Goal: Entertainment & Leisure: Consume media (video, audio)

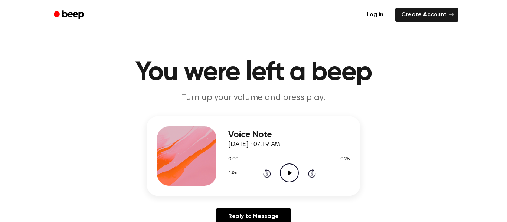
click at [290, 171] on icon "Play Audio" at bounding box center [289, 173] width 19 height 19
click at [293, 177] on icon "Pause Audio" at bounding box center [289, 173] width 19 height 19
click at [299, 178] on div "1.0x Rewind 5 seconds Play Audio Skip 5 seconds" at bounding box center [289, 173] width 122 height 19
click at [290, 178] on icon "Play Audio" at bounding box center [289, 173] width 19 height 19
click at [270, 174] on icon at bounding box center [267, 173] width 8 height 9
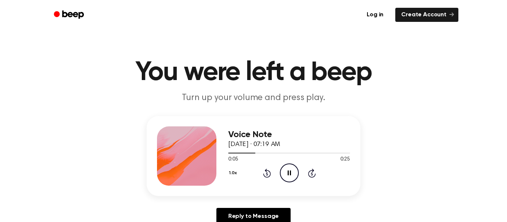
click at [288, 174] on icon at bounding box center [289, 173] width 3 height 5
click at [289, 175] on icon "Play Audio" at bounding box center [289, 173] width 19 height 19
click at [294, 170] on icon "Pause Audio" at bounding box center [289, 173] width 19 height 19
click at [293, 186] on div "Voice Note September 17, 2025 · 07:19 AM 0:06 0:25 Your browser does not suppor…" at bounding box center [254, 156] width 214 height 80
click at [282, 176] on icon "Play Audio" at bounding box center [289, 173] width 19 height 19
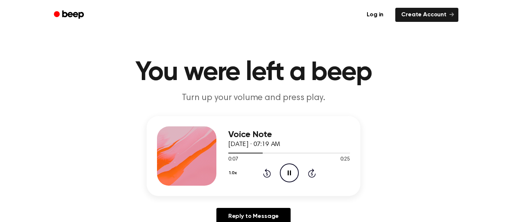
click at [287, 177] on icon "Pause Audio" at bounding box center [289, 173] width 19 height 19
click at [284, 176] on icon "Play Audio" at bounding box center [289, 173] width 19 height 19
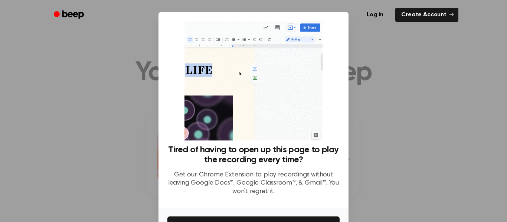
click at [352, 167] on div at bounding box center [253, 111] width 507 height 222
click at [352, 161] on div at bounding box center [253, 111] width 507 height 222
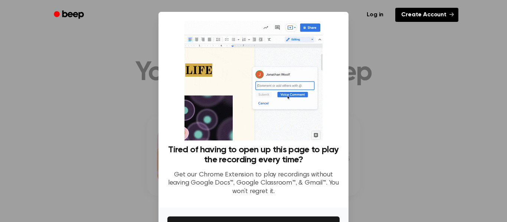
click at [416, 17] on link "Create Account" at bounding box center [426, 15] width 63 height 14
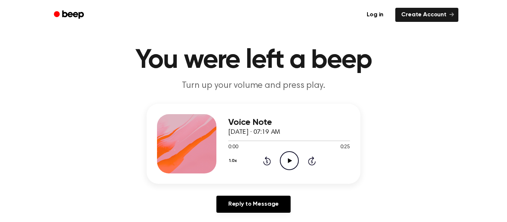
scroll to position [15, 0]
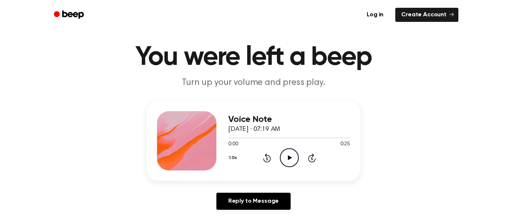
click at [283, 165] on icon "Play Audio" at bounding box center [289, 157] width 19 height 19
click at [299, 158] on div "1.0x Rewind 5 seconds Play Audio Skip 5 seconds" at bounding box center [289, 157] width 122 height 19
click at [283, 168] on div "Voice Note September 17, 2025 · 07:19 AM 0:25 0:25 Your browser does not suppor…" at bounding box center [289, 140] width 122 height 59
click at [286, 165] on icon "Play Audio" at bounding box center [289, 157] width 19 height 19
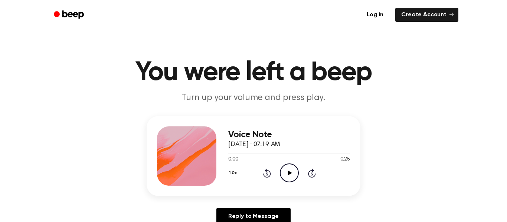
click at [280, 170] on icon "Play Audio" at bounding box center [289, 173] width 19 height 19
click at [292, 171] on icon "Pause Audio" at bounding box center [289, 173] width 19 height 19
click at [280, 178] on icon "Play Audio" at bounding box center [289, 173] width 19 height 19
click at [291, 173] on icon at bounding box center [289, 173] width 3 height 5
click at [291, 174] on icon at bounding box center [290, 173] width 4 height 5
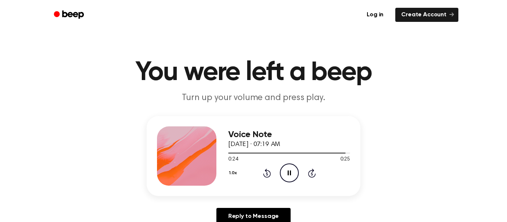
click at [266, 174] on icon at bounding box center [267, 174] width 2 height 3
click at [266, 175] on icon "Rewind 5 seconds" at bounding box center [267, 173] width 8 height 10
click at [266, 175] on icon at bounding box center [267, 174] width 2 height 3
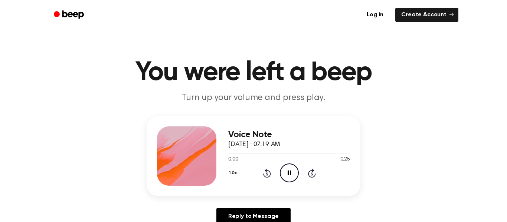
click at [266, 175] on icon at bounding box center [267, 174] width 2 height 3
drag, startPoint x: 266, startPoint y: 175, endPoint x: 263, endPoint y: 172, distance: 4.7
click at [263, 172] on icon "Rewind 5 seconds" at bounding box center [267, 173] width 8 height 10
click at [263, 173] on icon "Rewind 5 seconds" at bounding box center [267, 173] width 8 height 10
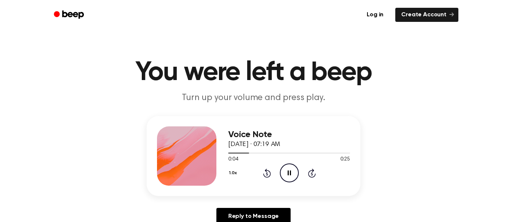
click at [263, 173] on icon "Rewind 5 seconds" at bounding box center [267, 173] width 8 height 10
click at [282, 180] on icon "Pause Audio" at bounding box center [289, 173] width 19 height 19
click at [291, 170] on icon "Play Audio" at bounding box center [289, 173] width 19 height 19
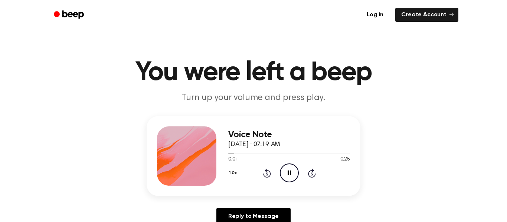
click at [291, 170] on icon "Pause Audio" at bounding box center [289, 173] width 19 height 19
click at [291, 170] on icon "Play Audio" at bounding box center [289, 173] width 19 height 19
click at [291, 170] on icon "Pause Audio" at bounding box center [289, 173] width 19 height 19
click at [291, 173] on icon at bounding box center [290, 173] width 4 height 5
click at [293, 176] on icon "Pause Audio" at bounding box center [289, 173] width 19 height 19
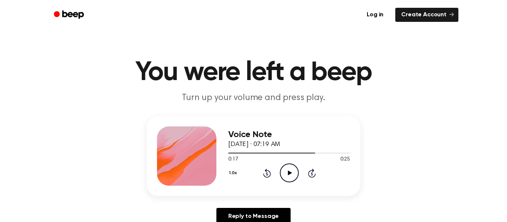
click at [292, 172] on icon "Play Audio" at bounding box center [289, 173] width 19 height 19
click at [284, 179] on icon "Play Audio" at bounding box center [289, 173] width 19 height 19
click at [267, 178] on div "1.0x Rewind 5 seconds Play Audio Skip 5 seconds" at bounding box center [289, 173] width 122 height 19
click at [290, 186] on div "Voice Note September 17, 2025 · 07:19 AM 0:25 0:25 Your browser does not suppor…" at bounding box center [289, 156] width 122 height 59
click at [287, 172] on icon "Play Audio" at bounding box center [289, 173] width 19 height 19
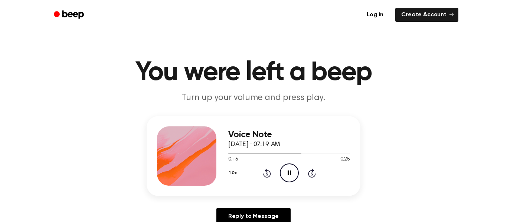
click at [263, 171] on icon "Rewind 5 seconds" at bounding box center [267, 173] width 8 height 10
click at [263, 176] on icon "Rewind 5 seconds" at bounding box center [267, 173] width 8 height 10
click at [257, 177] on div "1.0x Rewind 5 seconds Pause Audio Skip 5 seconds" at bounding box center [289, 173] width 122 height 19
click at [264, 178] on icon "Rewind 5 seconds" at bounding box center [267, 173] width 8 height 10
click at [258, 181] on div "1.0x Rewind 5 seconds Pause Audio Skip 5 seconds" at bounding box center [289, 173] width 122 height 19
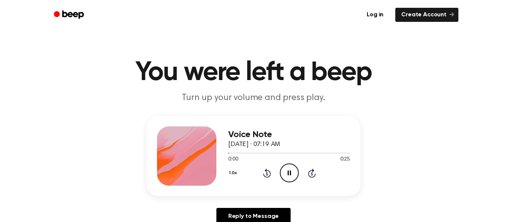
click at [260, 185] on div "Voice Note September 17, 2025 · 07:19 AM 0:00 0:25 Your browser does not suppor…" at bounding box center [289, 156] width 122 height 59
click at [257, 181] on div "1.0x Rewind 5 seconds Pause Audio Skip 5 seconds" at bounding box center [289, 173] width 122 height 19
click at [266, 174] on icon at bounding box center [267, 174] width 2 height 3
click at [268, 184] on div "Voice Note September 17, 2025 · 07:19 AM 0:00 0:25 Your browser does not suppor…" at bounding box center [289, 156] width 122 height 59
click at [263, 175] on icon at bounding box center [267, 173] width 8 height 9
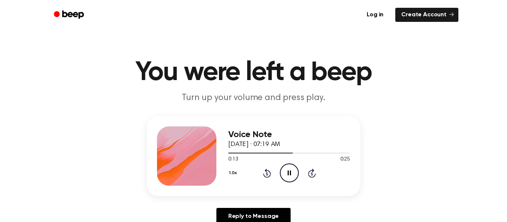
click at [264, 177] on icon at bounding box center [267, 173] width 8 height 9
click at [264, 177] on icon "Rewind 5 seconds" at bounding box center [267, 173] width 8 height 10
click at [270, 174] on icon at bounding box center [267, 173] width 8 height 9
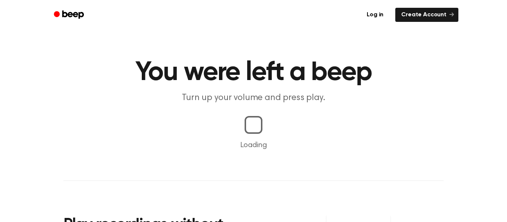
click at [2, 205] on main "You were left a beep Turn up your volume and press play. Loading Play recording…" at bounding box center [253, 174] width 507 height 348
click at [2, 206] on main "You were left a beep Turn up your volume and press play. Loading Play recording…" at bounding box center [253, 174] width 507 height 348
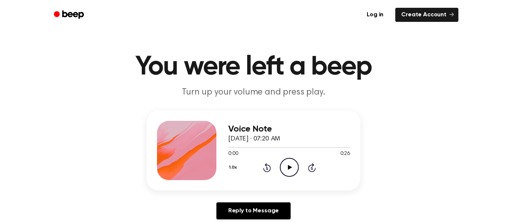
scroll to position [3, 0]
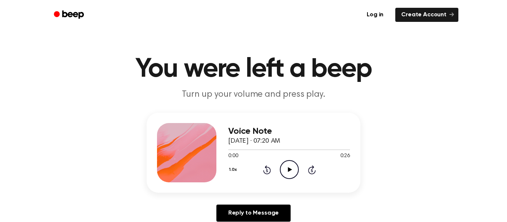
click at [2, 201] on main "You were left a beep Turn up your volume and press play. Voice Note September 1…" at bounding box center [253, 225] width 507 height 457
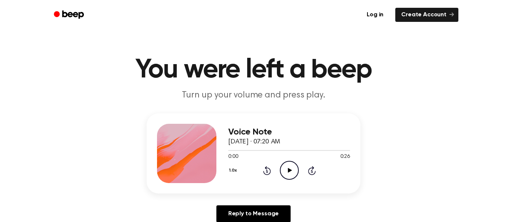
click at [2, 194] on main "You were left a beep Turn up your volume and press play. Voice Note September 1…" at bounding box center [253, 225] width 507 height 457
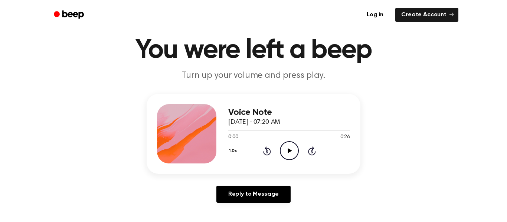
click at [3, 194] on main "You were left a beep Turn up your volume and press play. Voice Note September 1…" at bounding box center [253, 206] width 507 height 457
click at [2, 192] on main "You were left a beep Turn up your volume and press play. Voice Note September 1…" at bounding box center [253, 206] width 507 height 457
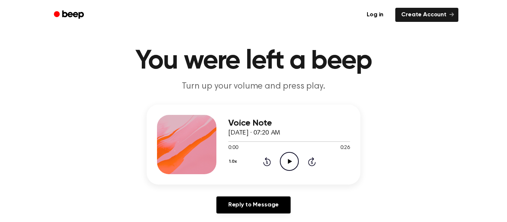
click at [2, 194] on main "You were left a beep Turn up your volume and press play. Voice Note September 1…" at bounding box center [253, 216] width 507 height 457
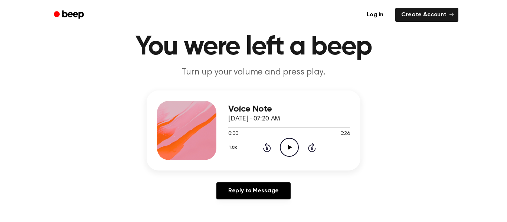
click at [2, 194] on main "You were left a beep Turn up your volume and press play. Voice Note September 1…" at bounding box center [253, 202] width 507 height 457
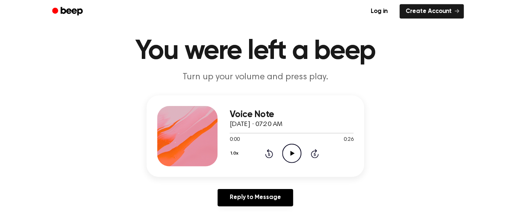
click at [7, 194] on main "You were left a beep Turn up your volume and press play. Voice Note September 1…" at bounding box center [253, 209] width 507 height 457
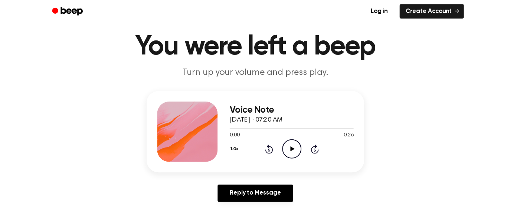
click at [7, 194] on main "You were left a beep Turn up your volume and press play. Voice Note September 1…" at bounding box center [253, 205] width 507 height 457
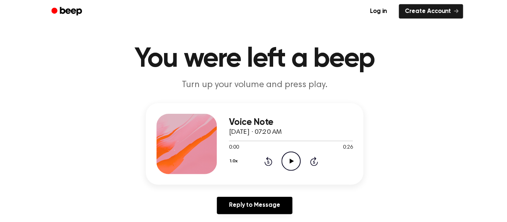
click at [6, 193] on main "You were left a beep Turn up your volume and press play. Voice Note September 1…" at bounding box center [253, 217] width 507 height 457
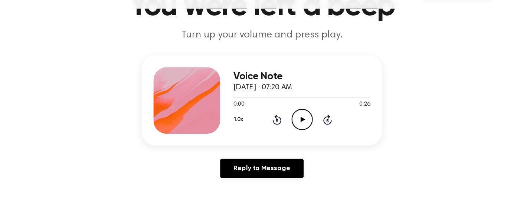
click at [24, 195] on main "You were left a beep Turn up your volume and press play. Voice Note September 1…" at bounding box center [253, 183] width 507 height 457
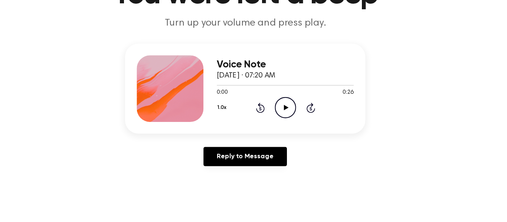
scroll to position [46, 0]
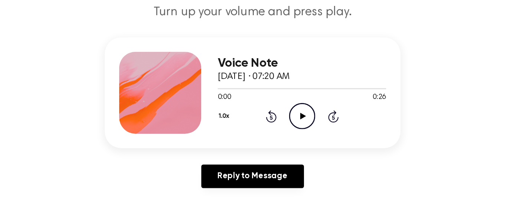
click at [72, 188] on main "You were left a beep Turn up your volume and press play. Voice Note September 1…" at bounding box center [253, 182] width 507 height 457
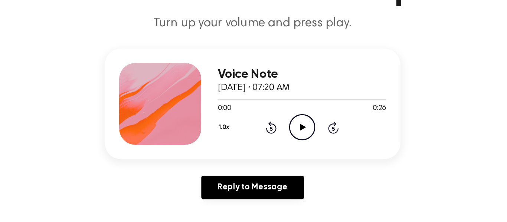
click at [72, 185] on main "You were left a beep Turn up your volume and press play. Voice Note September 1…" at bounding box center [253, 182] width 507 height 457
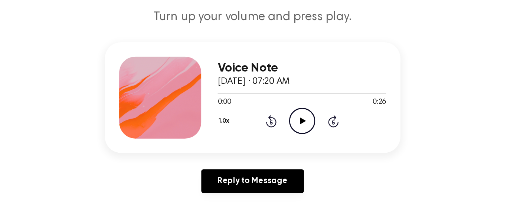
click at [73, 190] on main "You were left a beep Turn up your volume and press play. Voice Note September 1…" at bounding box center [253, 182] width 507 height 457
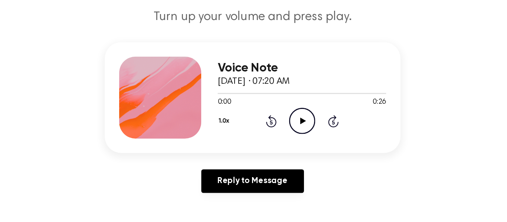
click at [72, 190] on main "You were left a beep Turn up your volume and press play. Voice Note September 1…" at bounding box center [253, 182] width 507 height 457
click at [73, 191] on main "You were left a beep Turn up your volume and press play. Voice Note September 1…" at bounding box center [253, 182] width 507 height 457
click at [72, 190] on main "You were left a beep Turn up your volume and press play. Voice Note September 1…" at bounding box center [253, 182] width 507 height 457
click at [73, 190] on main "You were left a beep Turn up your volume and press play. Voice Note September 1…" at bounding box center [253, 182] width 507 height 457
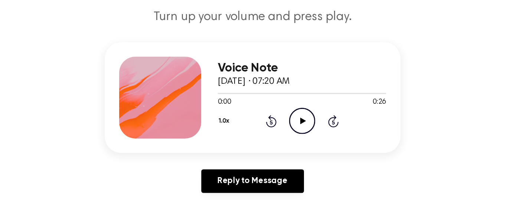
click at [73, 189] on main "You were left a beep Turn up your volume and press play. Voice Note September 1…" at bounding box center [253, 182] width 507 height 457
click at [73, 190] on main "You were left a beep Turn up your volume and press play. Voice Note September 1…" at bounding box center [253, 182] width 507 height 457
click at [73, 189] on main "You were left a beep Turn up your volume and press play. Voice Note September 1…" at bounding box center [253, 182] width 507 height 457
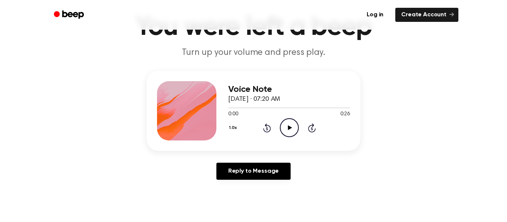
click at [2, 207] on main "You were left a beep Turn up your volume and press play. Voice Note September 1…" at bounding box center [253, 183] width 507 height 457
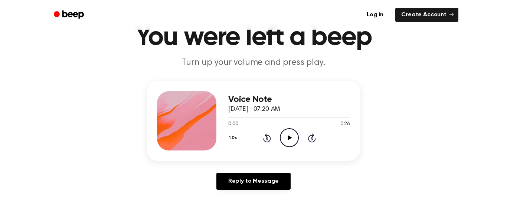
click at [2, 211] on main "You were left a beep Turn up your volume and press play. Voice Note September 1…" at bounding box center [253, 193] width 507 height 457
click at [2, 212] on main "You were left a beep Turn up your volume and press play. Voice Note September 1…" at bounding box center [253, 193] width 507 height 457
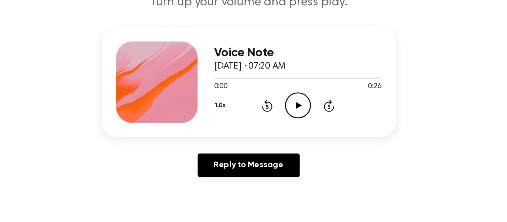
click at [289, 133] on icon "Play Audio" at bounding box center [289, 134] width 19 height 19
click at [418, 173] on div "Voice Note September 17, 2025 · 07:20 AM 0:01 0:26 Your browser does not suppor…" at bounding box center [253, 135] width 489 height 115
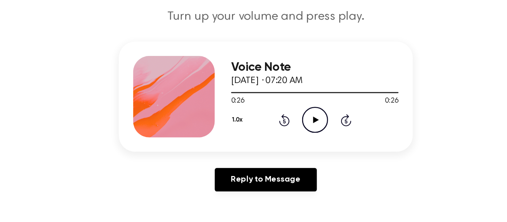
click at [266, 137] on icon "Rewind 5 seconds" at bounding box center [267, 135] width 8 height 10
click at [268, 138] on icon at bounding box center [267, 135] width 8 height 9
click at [267, 137] on icon "Rewind 5 seconds" at bounding box center [267, 135] width 8 height 10
click at [269, 137] on icon "Rewind 5 seconds" at bounding box center [267, 135] width 8 height 10
click at [271, 138] on div "1.0x Rewind 5 seconds Play Audio Skip 5 seconds" at bounding box center [289, 134] width 122 height 19
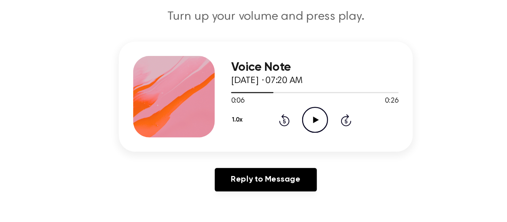
click at [266, 139] on icon at bounding box center [267, 135] width 8 height 9
click at [270, 136] on icon at bounding box center [267, 135] width 8 height 9
click at [266, 140] on div "1.0x Rewind 5 seconds Play Audio Skip 5 seconds" at bounding box center [289, 134] width 122 height 19
click at [293, 141] on icon "Play Audio" at bounding box center [289, 134] width 19 height 19
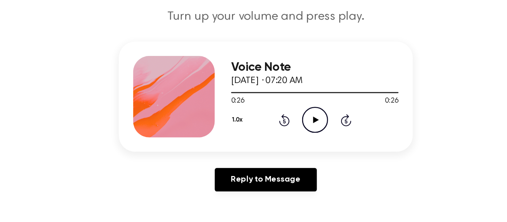
click at [265, 140] on div "1.0x Rewind 5 seconds Play Audio Skip 5 seconds" at bounding box center [289, 134] width 122 height 19
click at [267, 138] on icon "Rewind 5 seconds" at bounding box center [267, 135] width 8 height 10
click at [265, 137] on icon "Rewind 5 seconds" at bounding box center [267, 135] width 8 height 10
click at [290, 131] on icon "Play Audio" at bounding box center [289, 134] width 19 height 19
click at [266, 138] on icon "Rewind 5 seconds" at bounding box center [267, 135] width 8 height 10
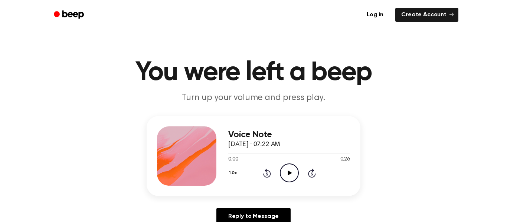
click at [291, 183] on icon "Play Audio" at bounding box center [289, 173] width 19 height 19
click at [268, 177] on icon at bounding box center [267, 173] width 8 height 9
click at [270, 174] on icon at bounding box center [267, 173] width 8 height 9
click at [258, 178] on div "1.0x Rewind 5 seconds Play Audio Skip 5 seconds" at bounding box center [289, 173] width 122 height 19
click at [265, 178] on div "1.0x Rewind 5 seconds Play Audio Skip 5 seconds" at bounding box center [289, 173] width 122 height 19
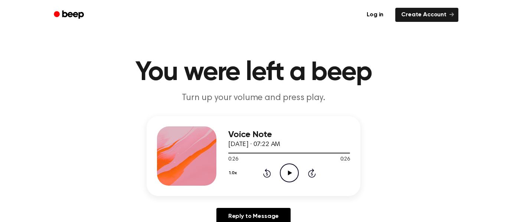
click at [263, 177] on icon "Rewind 5 seconds" at bounding box center [267, 173] width 8 height 10
click at [266, 174] on icon "Rewind 5 seconds" at bounding box center [267, 173] width 8 height 10
click at [263, 173] on icon "Rewind 5 seconds" at bounding box center [267, 173] width 8 height 10
click at [263, 177] on icon "Rewind 5 seconds" at bounding box center [267, 173] width 8 height 10
click at [265, 177] on icon at bounding box center [267, 173] width 8 height 9
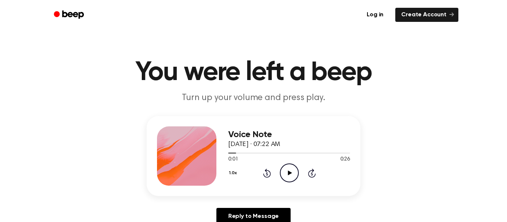
click at [265, 178] on div "1.0x Rewind 5 seconds Play Audio Skip 5 seconds" at bounding box center [289, 173] width 122 height 19
click at [267, 174] on icon at bounding box center [267, 174] width 2 height 3
click at [297, 177] on circle at bounding box center [289, 173] width 18 height 18
click at [285, 169] on icon "Pause Audio" at bounding box center [289, 173] width 19 height 19
click at [296, 175] on icon "Play Audio" at bounding box center [289, 173] width 19 height 19
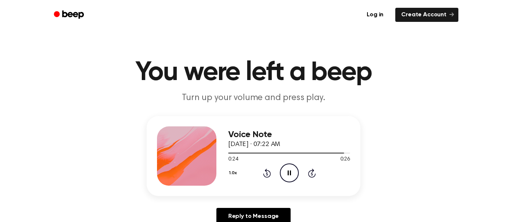
click at [271, 177] on div "1.0x Rewind 5 seconds Pause Audio Skip 5 seconds" at bounding box center [289, 173] width 122 height 19
click at [292, 178] on icon "Play Audio" at bounding box center [289, 173] width 19 height 19
click at [278, 180] on div "1.0x Rewind 5 seconds Play Audio Skip 5 seconds" at bounding box center [289, 173] width 122 height 19
click at [288, 184] on div "Voice Note September 17, 2025 · 07:22 AM 0:26 0:26 Your browser does not suppor…" at bounding box center [289, 156] width 122 height 59
click at [290, 170] on icon "Play Audio" at bounding box center [289, 173] width 19 height 19
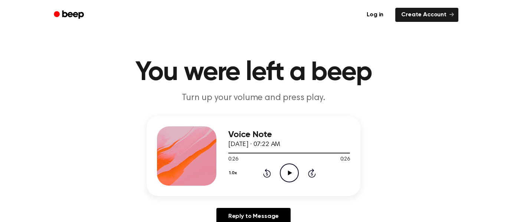
click at [267, 174] on icon at bounding box center [267, 174] width 2 height 3
click at [289, 170] on icon "Play Audio" at bounding box center [289, 173] width 19 height 19
click at [267, 174] on icon "Rewind 5 seconds" at bounding box center [267, 173] width 8 height 10
click at [456, 119] on div "Voice Note [DATE] · 07:23 AM 0:00 0:24 Your browser does not support the [objec…" at bounding box center [253, 173] width 489 height 115
click at [495, 124] on div "Voice Note September 17, 2025 · 07:23 AM 0:00 0:24 Your browser does not suppor…" at bounding box center [253, 173] width 489 height 115
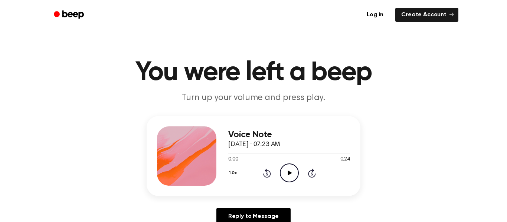
click at [496, 122] on div "Voice Note September 17, 2025 · 07:23 AM 0:00 0:24 Your browser does not suppor…" at bounding box center [253, 173] width 489 height 115
click at [291, 176] on icon "Play Audio" at bounding box center [289, 173] width 19 height 19
click at [269, 173] on icon at bounding box center [267, 173] width 8 height 9
click at [270, 170] on icon "Rewind 5 seconds" at bounding box center [267, 173] width 8 height 10
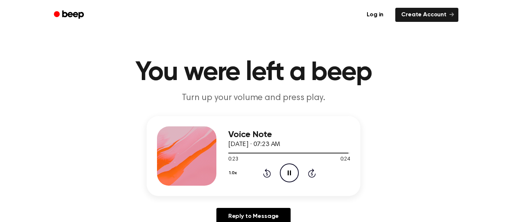
click at [270, 176] on icon at bounding box center [267, 173] width 8 height 9
click at [267, 174] on icon "Rewind 5 seconds" at bounding box center [267, 173] width 8 height 10
click at [293, 173] on icon "Play Audio" at bounding box center [289, 173] width 19 height 19
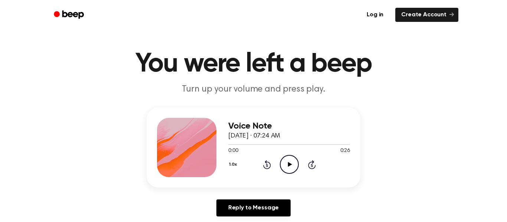
scroll to position [10, 0]
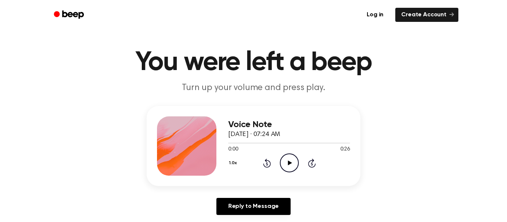
click at [294, 167] on icon "Play Audio" at bounding box center [289, 163] width 19 height 19
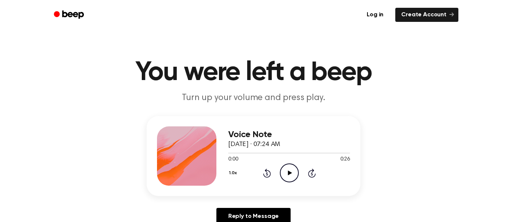
click at [288, 177] on icon "Play Audio" at bounding box center [289, 173] width 19 height 19
click at [293, 165] on circle at bounding box center [289, 173] width 18 height 18
click at [267, 174] on icon "Rewind 5 seconds" at bounding box center [267, 173] width 8 height 10
click at [265, 177] on icon at bounding box center [267, 173] width 8 height 9
click at [267, 174] on icon at bounding box center [267, 174] width 2 height 3
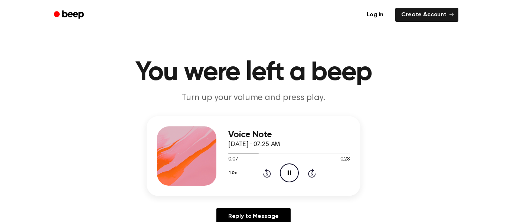
click at [264, 177] on icon at bounding box center [267, 173] width 8 height 9
click at [263, 176] on icon "Rewind 5 seconds" at bounding box center [267, 173] width 8 height 10
click at [263, 178] on div "1.0x Rewind 5 seconds Pause Audio Skip 5 seconds" at bounding box center [289, 173] width 122 height 19
click at [288, 178] on icon "Play Audio" at bounding box center [289, 173] width 19 height 19
click at [221, 126] on div "Voice Note [DATE] · 07:25 AM 0:02 0:27 Your browser does not support the [objec…" at bounding box center [254, 156] width 214 height 80
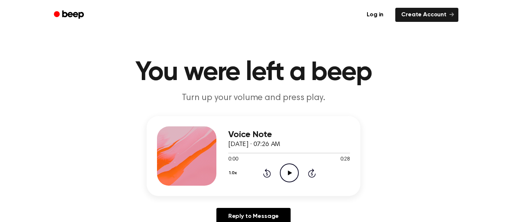
click at [283, 177] on icon "Play Audio" at bounding box center [289, 173] width 19 height 19
click at [271, 177] on div "1.0x Rewind 5 seconds Pause Audio Skip 5 seconds" at bounding box center [289, 173] width 122 height 19
click at [263, 177] on icon "Rewind 5 seconds" at bounding box center [267, 173] width 8 height 10
click at [266, 173] on icon at bounding box center [267, 174] width 2 height 3
click at [266, 174] on icon at bounding box center [267, 174] width 2 height 3
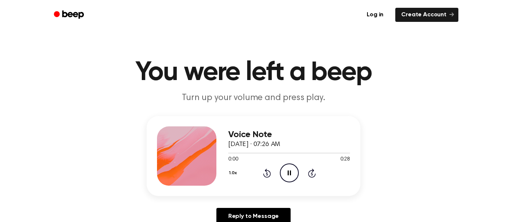
click at [267, 174] on icon at bounding box center [267, 174] width 2 height 3
click at [263, 175] on icon at bounding box center [267, 173] width 8 height 9
click at [286, 180] on icon "Pause Audio" at bounding box center [289, 173] width 19 height 19
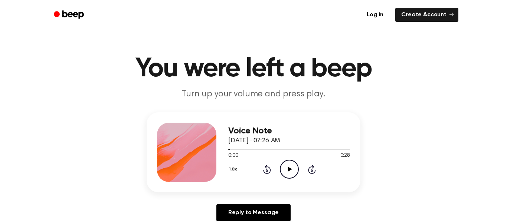
scroll to position [4, 0]
click at [293, 169] on icon "Play Audio" at bounding box center [289, 169] width 19 height 19
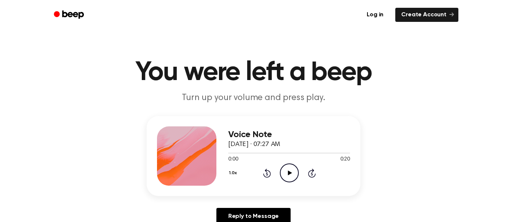
click at [278, 168] on div "1.0x Rewind 5 seconds Play Audio Skip 5 seconds" at bounding box center [289, 173] width 122 height 19
click at [286, 168] on icon "Play Audio" at bounding box center [289, 173] width 19 height 19
click at [267, 174] on icon "Rewind 5 seconds" at bounding box center [267, 173] width 8 height 10
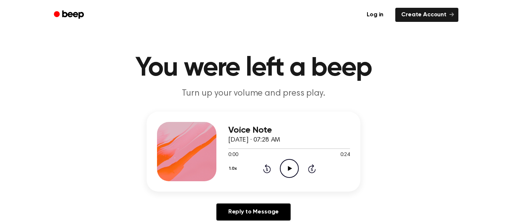
scroll to position [8, 0]
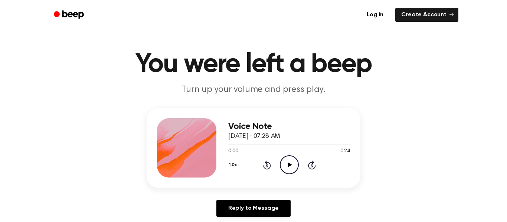
click at [293, 161] on icon "Play Audio" at bounding box center [289, 164] width 19 height 19
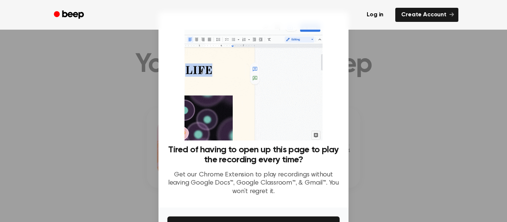
click at [411, 92] on div at bounding box center [253, 111] width 507 height 222
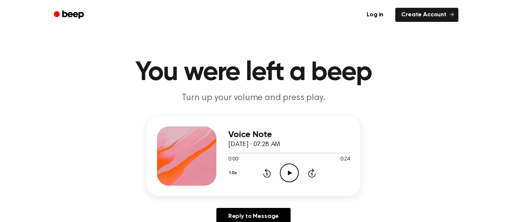
click at [290, 178] on icon "Play Audio" at bounding box center [289, 173] width 19 height 19
click at [294, 180] on icon "Play Audio" at bounding box center [289, 173] width 19 height 19
click at [267, 174] on icon at bounding box center [267, 174] width 2 height 3
click at [271, 176] on div "1.0x Rewind 5 seconds Pause Audio Skip 5 seconds" at bounding box center [289, 173] width 122 height 19
click at [267, 174] on icon at bounding box center [267, 174] width 2 height 3
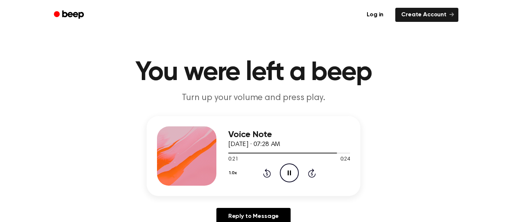
click at [267, 174] on icon at bounding box center [267, 174] width 2 height 3
click at [263, 177] on icon "Rewind 5 seconds" at bounding box center [267, 173] width 8 height 10
click at [289, 169] on icon "Pause Audio" at bounding box center [289, 173] width 19 height 19
click at [290, 173] on icon at bounding box center [290, 173] width 4 height 5
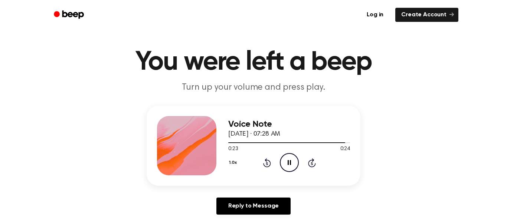
scroll to position [11, 0]
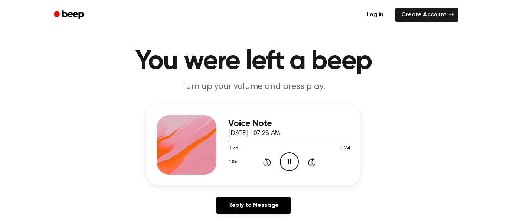
click at [266, 175] on div "Voice Note [DATE] · 07:28 AM 0:23 0:24 Your browser does not support the [objec…" at bounding box center [254, 145] width 214 height 80
click at [267, 163] on icon at bounding box center [267, 162] width 2 height 3
click at [266, 164] on icon "Rewind 5 seconds" at bounding box center [267, 162] width 8 height 10
click at [266, 163] on icon at bounding box center [267, 162] width 2 height 3
click at [267, 163] on icon at bounding box center [267, 162] width 2 height 3
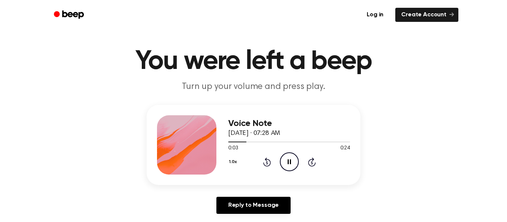
click at [267, 163] on icon at bounding box center [267, 162] width 2 height 3
click at [267, 163] on icon "Rewind 5 seconds" at bounding box center [267, 162] width 8 height 10
click at [269, 158] on icon "Rewind 5 seconds" at bounding box center [267, 162] width 8 height 10
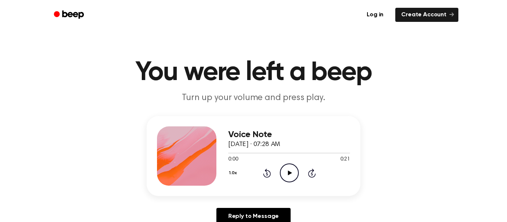
click at [292, 171] on icon "Play Audio" at bounding box center [289, 173] width 19 height 19
click at [267, 178] on icon at bounding box center [267, 173] width 8 height 9
click at [266, 177] on icon at bounding box center [267, 173] width 8 height 9
click at [267, 174] on icon "Rewind 5 seconds" at bounding box center [267, 173] width 8 height 10
click at [267, 178] on div "1.0x Rewind 5 seconds Pause Audio Skip 5 seconds" at bounding box center [289, 173] width 122 height 19
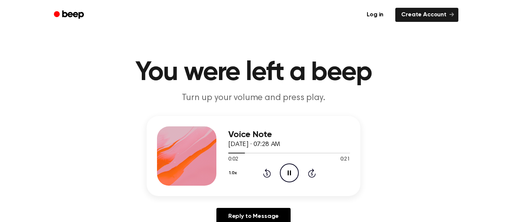
click at [263, 175] on icon at bounding box center [267, 173] width 8 height 9
click at [263, 173] on icon "Rewind 5 seconds" at bounding box center [267, 173] width 8 height 10
click at [265, 178] on icon "Rewind 5 seconds" at bounding box center [267, 173] width 8 height 10
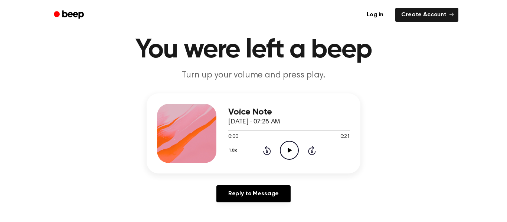
scroll to position [24, 0]
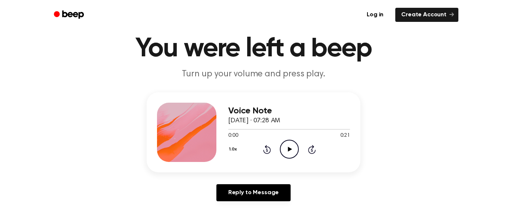
click at [289, 147] on icon "Play Audio" at bounding box center [289, 149] width 19 height 19
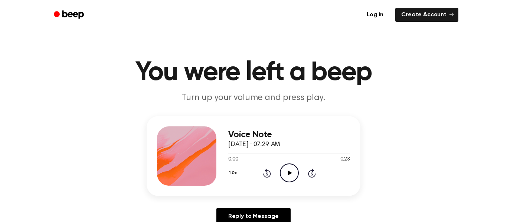
click at [299, 173] on div "1.0x Rewind 5 seconds Play Audio Skip 5 seconds" at bounding box center [289, 173] width 122 height 19
click at [295, 174] on icon "Play Audio" at bounding box center [289, 173] width 19 height 19
click at [283, 174] on icon "Play Audio" at bounding box center [289, 173] width 19 height 19
click at [286, 181] on icon "Play Audio" at bounding box center [289, 173] width 19 height 19
click at [284, 181] on icon "Play Audio" at bounding box center [289, 173] width 19 height 19
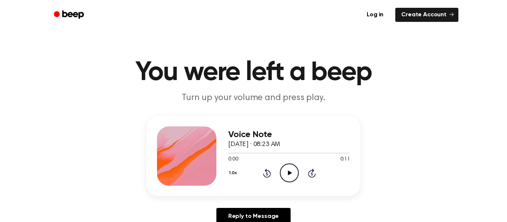
click at [294, 177] on icon "Play Audio" at bounding box center [289, 173] width 19 height 19
click at [279, 167] on div "1.0x Rewind 5 seconds Play Audio Skip 5 seconds" at bounding box center [289, 173] width 122 height 19
click at [282, 172] on icon "Play Audio" at bounding box center [289, 173] width 19 height 19
click at [267, 183] on div "Voice Note September 18, 2025 · 08:23 AM 0:06 0:11 Your browser does not suppor…" at bounding box center [289, 156] width 122 height 59
click at [267, 174] on icon at bounding box center [267, 174] width 2 height 3
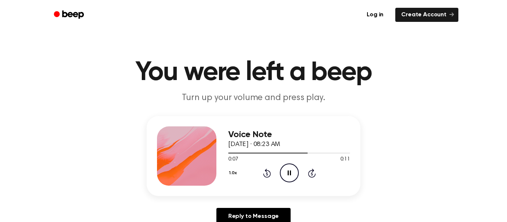
click at [267, 174] on icon at bounding box center [267, 174] width 2 height 3
click at [263, 175] on icon at bounding box center [267, 173] width 8 height 9
click at [263, 178] on icon "Rewind 5 seconds" at bounding box center [267, 173] width 8 height 10
click at [291, 176] on icon "Pause Audio" at bounding box center [289, 173] width 19 height 19
click at [275, 176] on div "1.0x Rewind 5 seconds Play Audio Skip 5 seconds" at bounding box center [289, 173] width 122 height 19
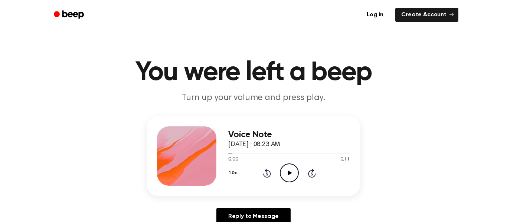
click at [295, 183] on div "Voice Note September 18, 2025 · 08:23 AM 0:00 0:11 Your browser does not suppor…" at bounding box center [289, 156] width 122 height 59
click at [303, 170] on div "1.0x Rewind 5 seconds Play Audio Skip 5 seconds" at bounding box center [289, 173] width 122 height 19
click at [290, 174] on icon at bounding box center [290, 173] width 4 height 5
click at [285, 176] on icon "Play Audio" at bounding box center [289, 173] width 19 height 19
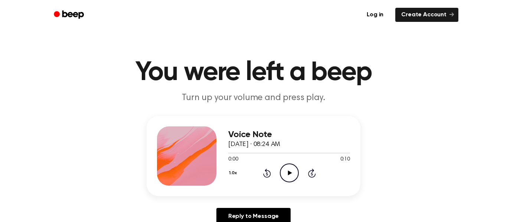
click at [308, 171] on icon "Skip 5 seconds" at bounding box center [312, 173] width 8 height 10
click at [297, 174] on icon "Play Audio" at bounding box center [289, 173] width 19 height 19
click at [293, 175] on icon "Play Audio" at bounding box center [289, 173] width 19 height 19
click at [287, 174] on icon "Play Audio" at bounding box center [289, 173] width 19 height 19
click at [279, 172] on div "1.0x Rewind 5 seconds Play Audio Skip 5 seconds" at bounding box center [289, 173] width 122 height 19
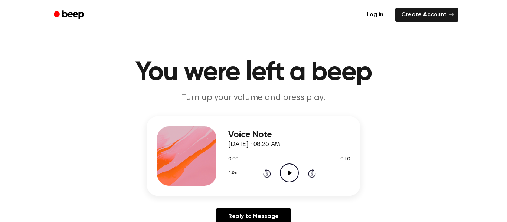
click at [291, 174] on icon "Play Audio" at bounding box center [289, 173] width 19 height 19
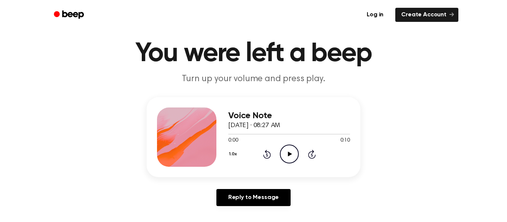
click at [286, 161] on icon "Play Audio" at bounding box center [289, 154] width 19 height 19
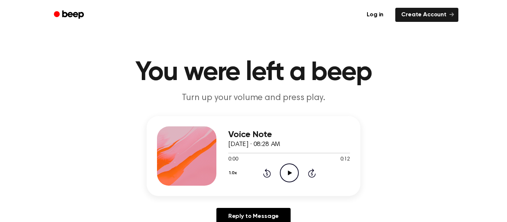
click at [292, 171] on icon "Play Audio" at bounding box center [289, 173] width 19 height 19
click at [298, 175] on circle at bounding box center [289, 173] width 18 height 18
